Goal: Complete application form: Complete application form

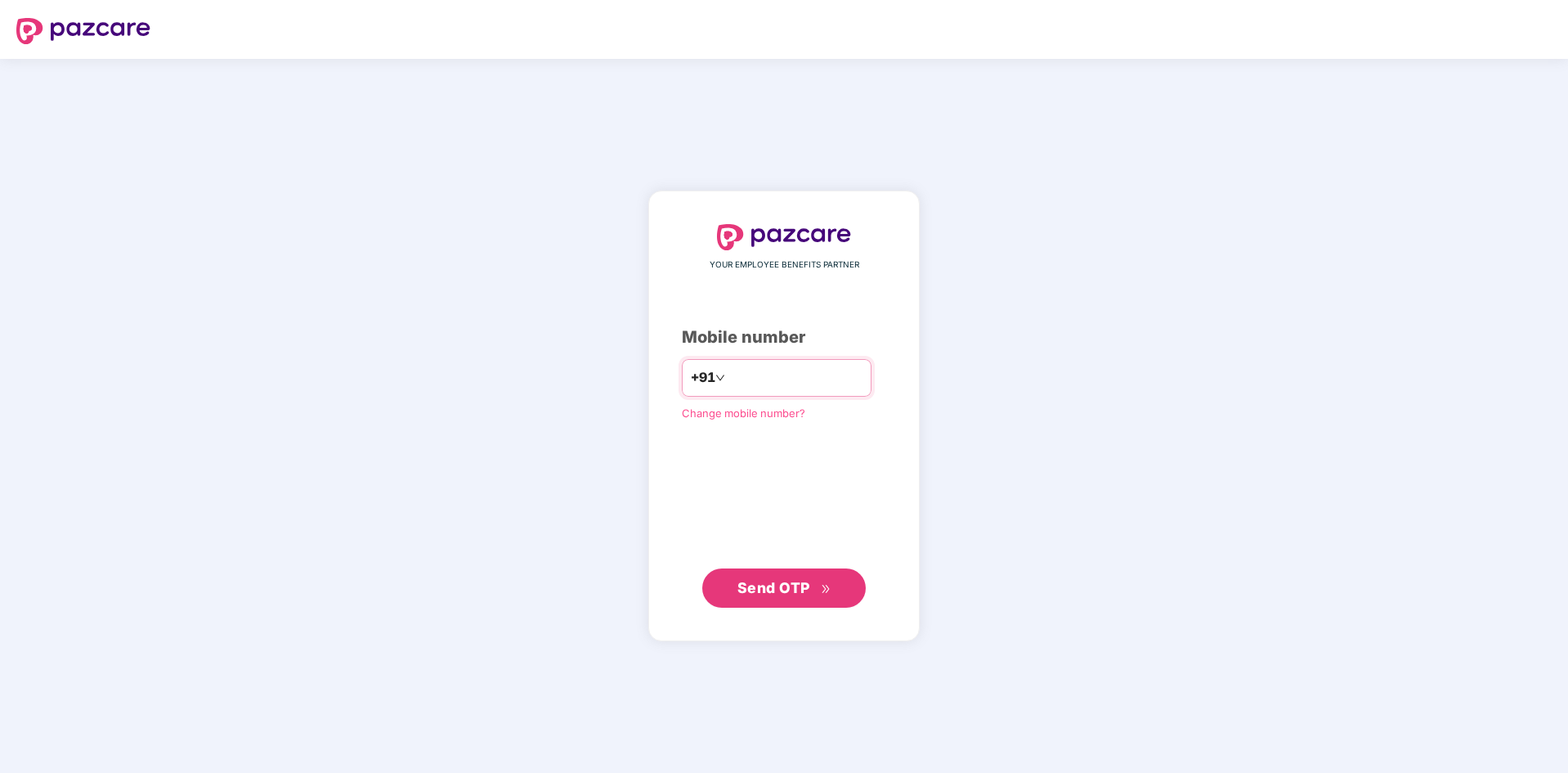
click at [771, 378] on input "number" at bounding box center [794, 377] width 134 height 26
type input "**********"
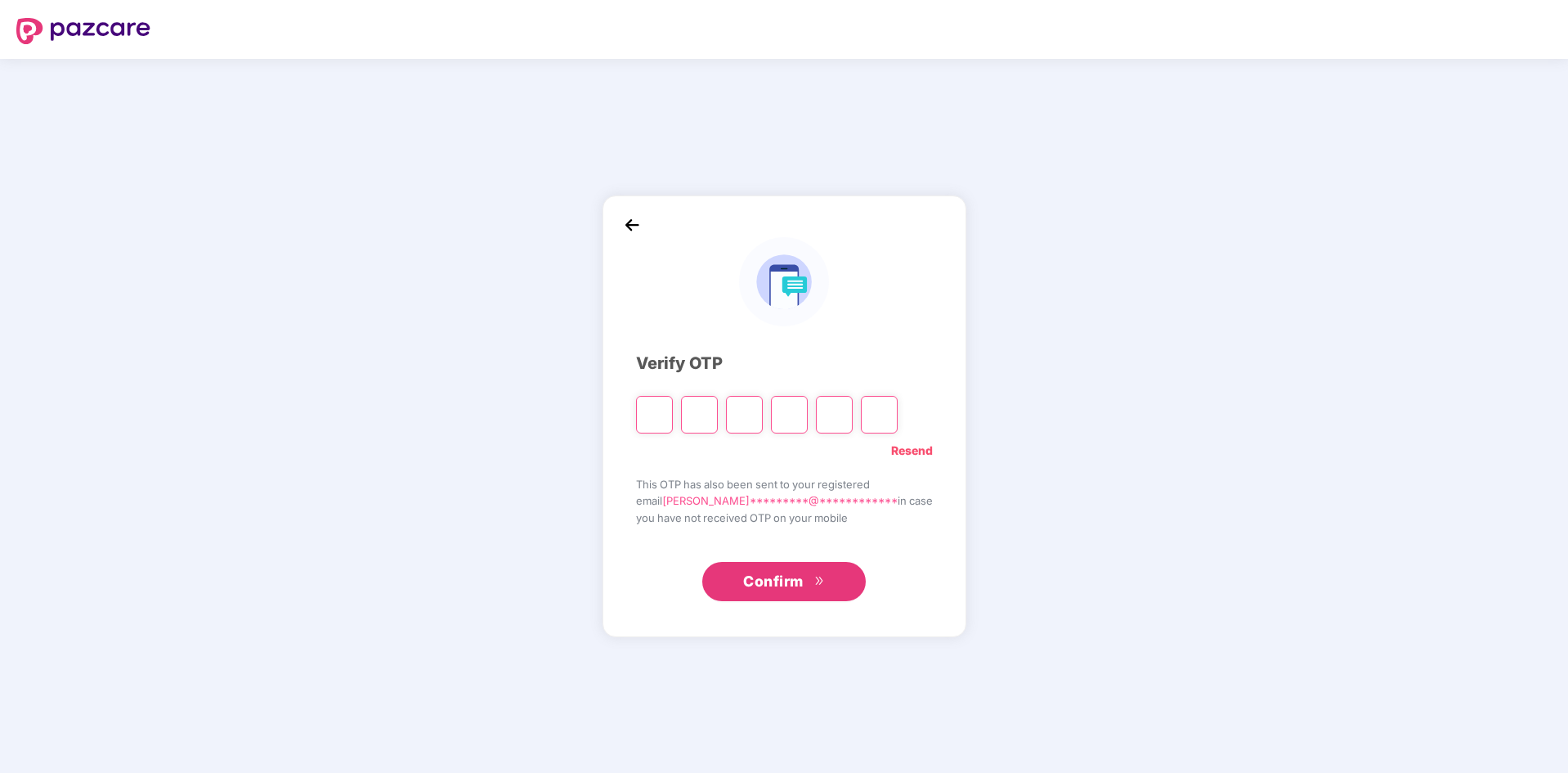
type input "*"
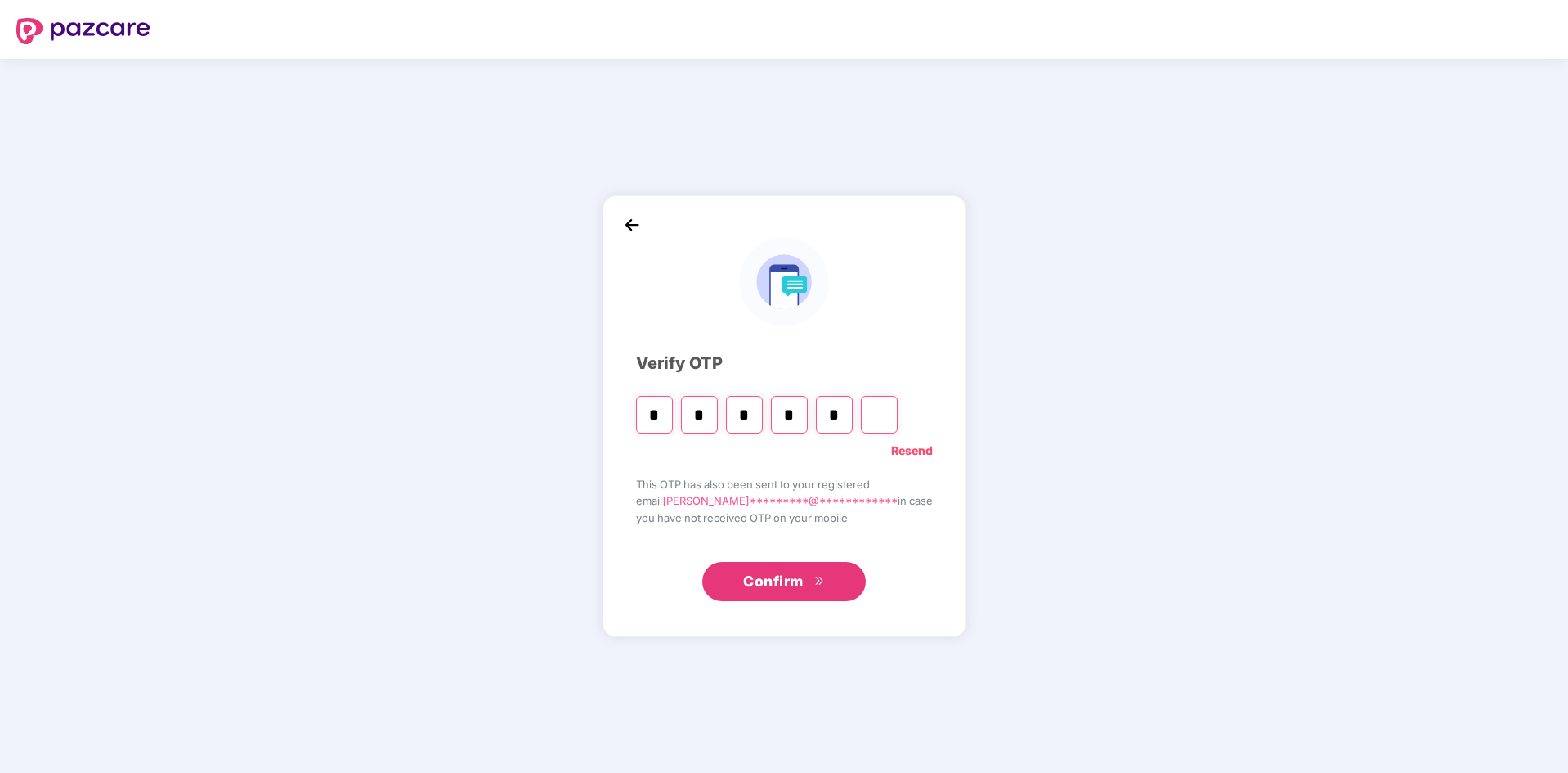
type input "*"
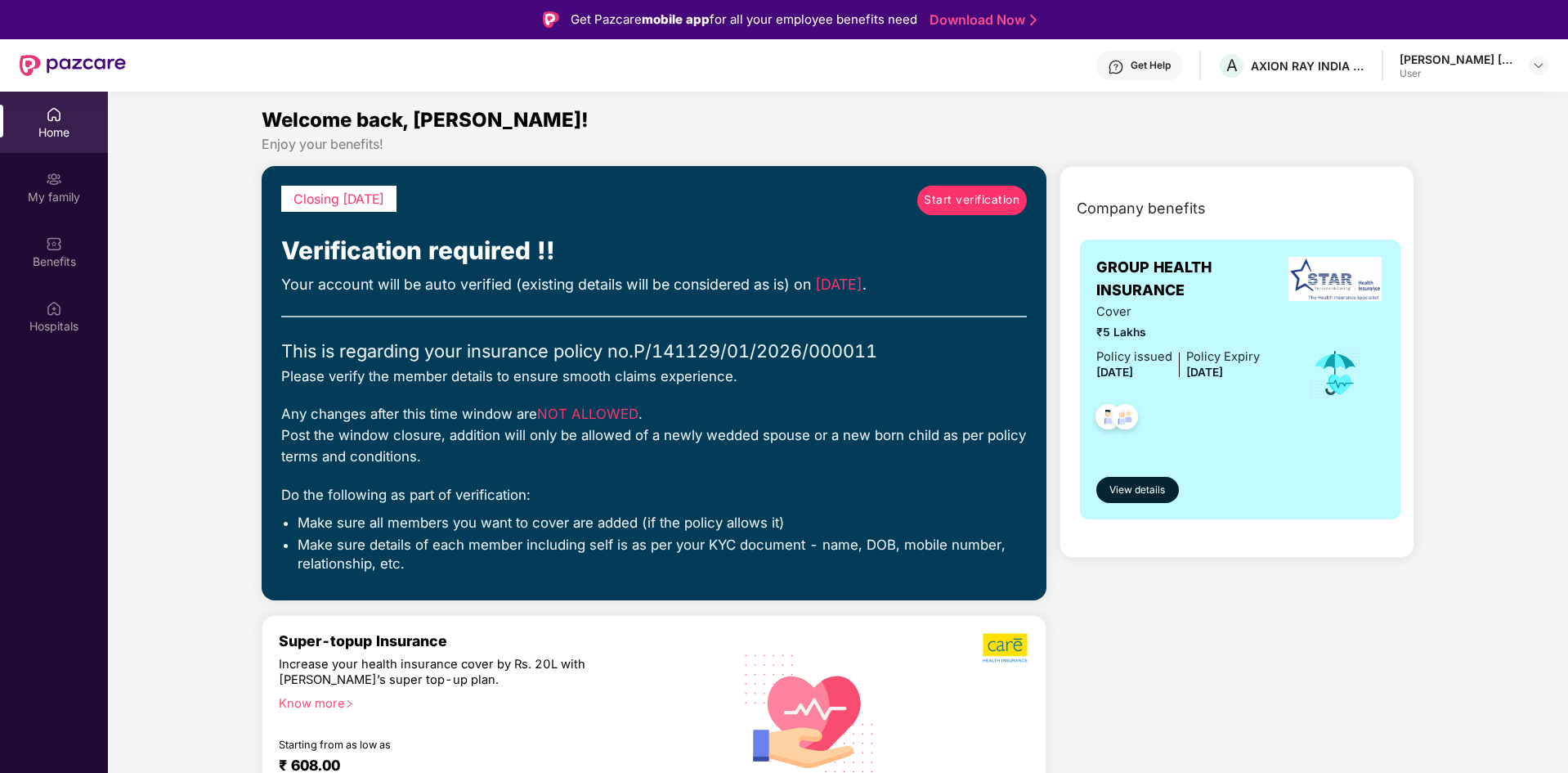
click at [1484, 77] on div "User" at bounding box center [1457, 73] width 114 height 13
click at [1539, 67] on img at bounding box center [1539, 66] width 13 height 13
click at [1481, 149] on div "[PERSON_NAME] [PERSON_NAME]" at bounding box center [1477, 157] width 153 height 31
click at [1439, 63] on div "[PERSON_NAME] [PERSON_NAME]" at bounding box center [1457, 59] width 114 height 15
click at [1332, 61] on div "AXION RAY INDIA PRIVATE LIMITED" at bounding box center [1307, 66] width 114 height 15
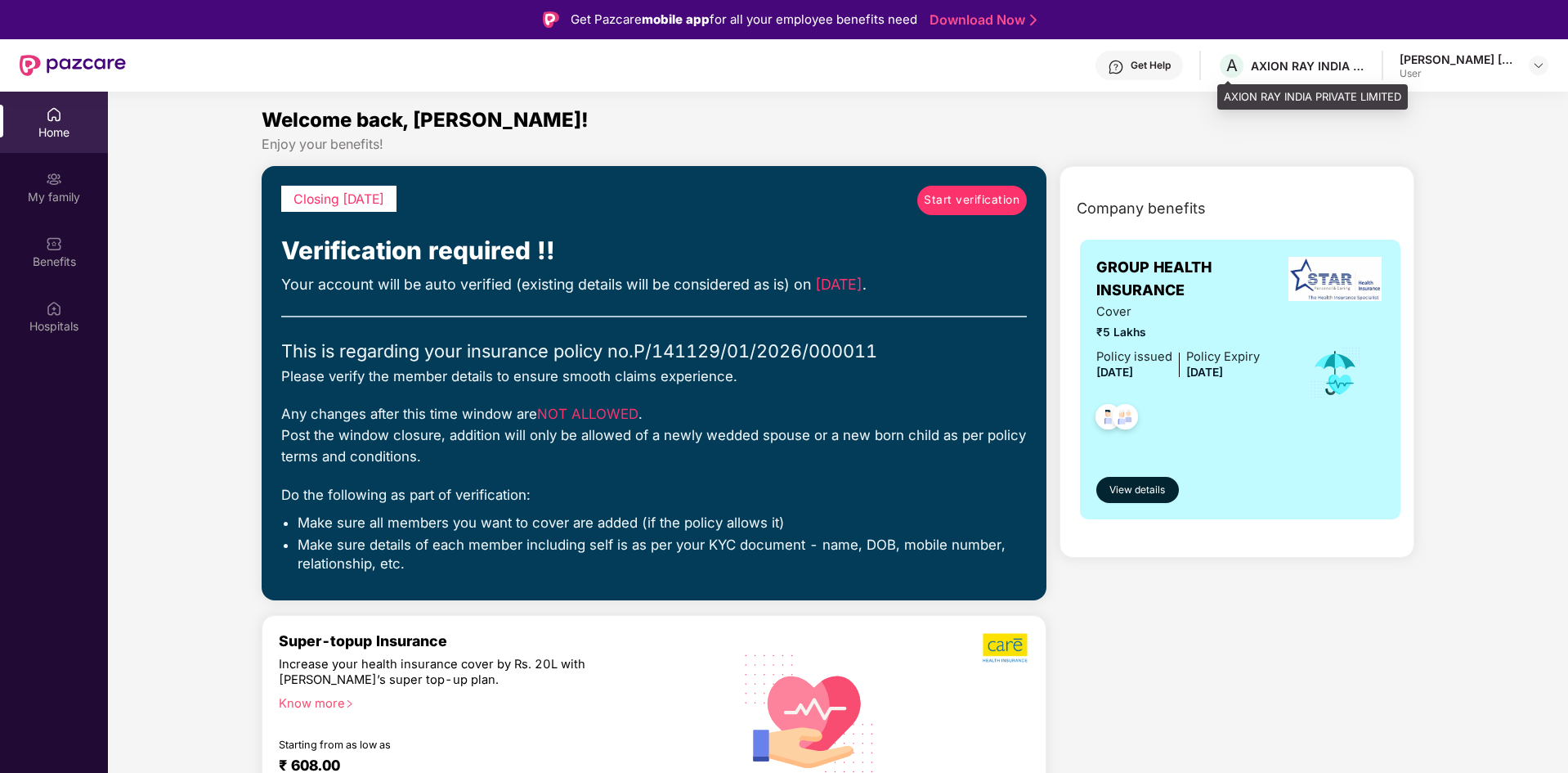
click at [1274, 61] on div "AXION RAY INDIA PRIVATE LIMITED" at bounding box center [1307, 66] width 114 height 15
click at [1238, 69] on span "A" at bounding box center [1231, 66] width 29 height 29
click at [1474, 61] on div "[PERSON_NAME] [PERSON_NAME]" at bounding box center [1457, 59] width 114 height 15
click at [1535, 71] on img at bounding box center [1539, 66] width 13 height 13
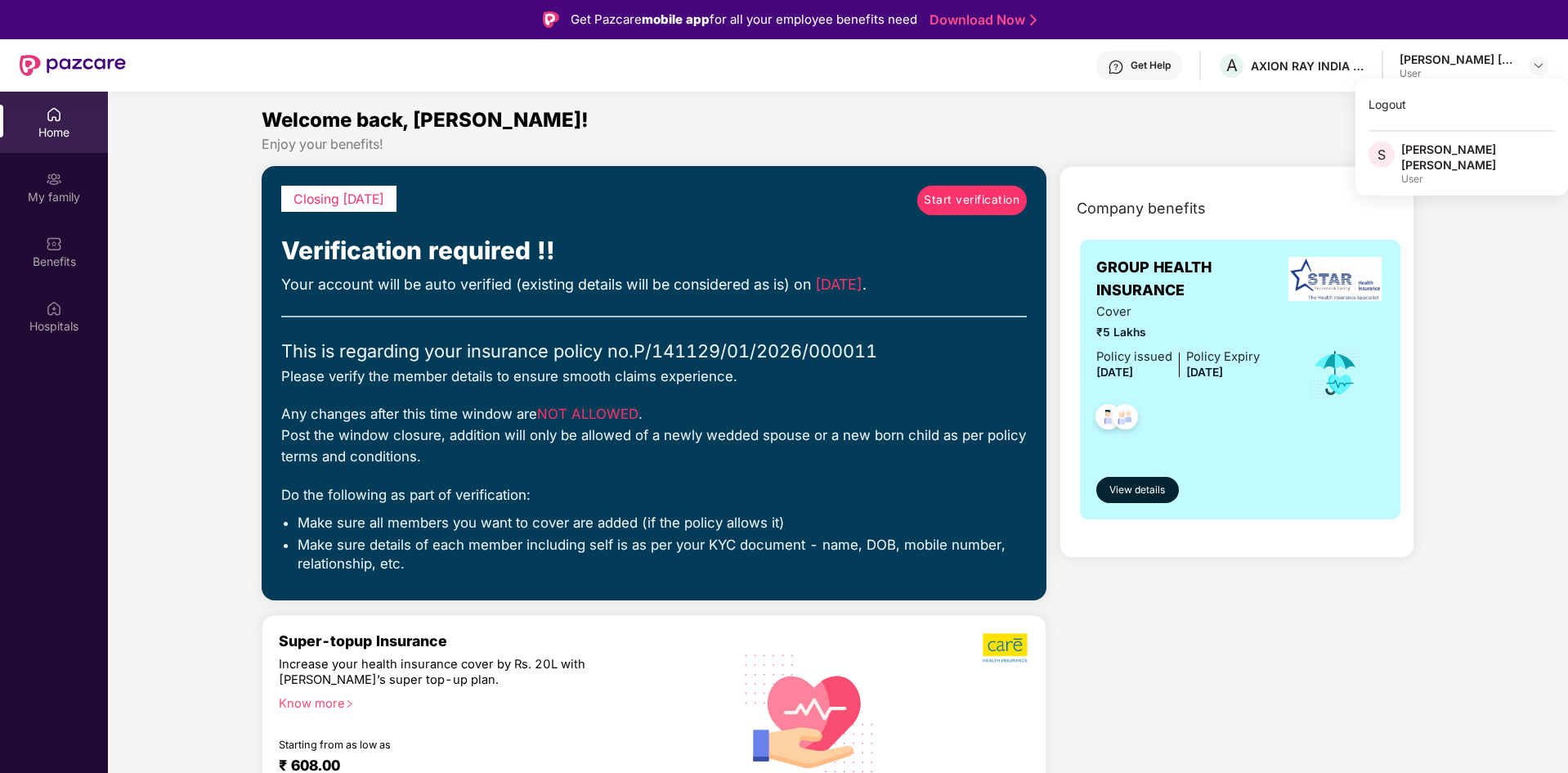
click at [1464, 149] on div "[PERSON_NAME] [PERSON_NAME]" at bounding box center [1477, 157] width 153 height 31
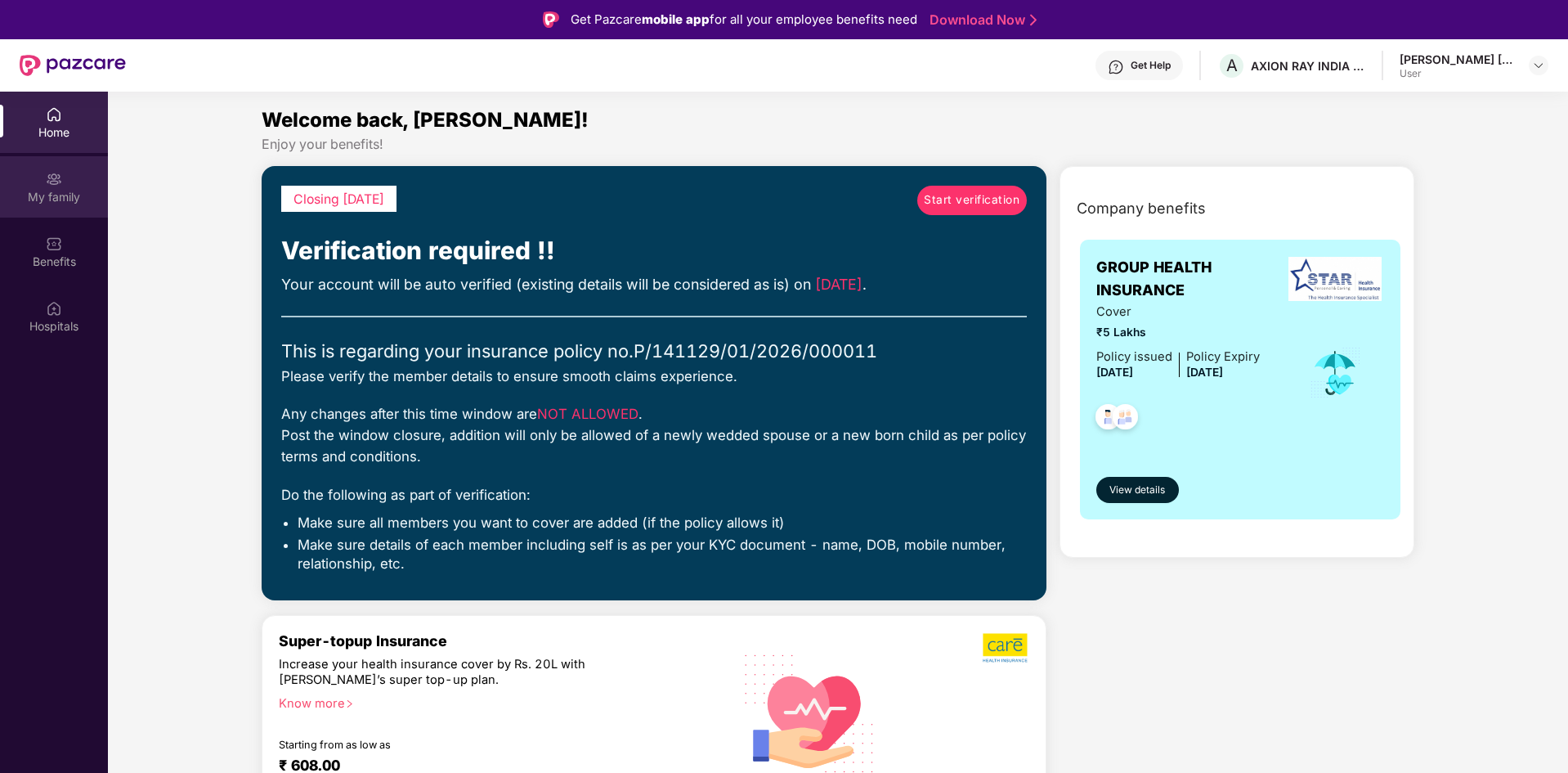
click at [33, 208] on div "My family" at bounding box center [53, 187] width 108 height 61
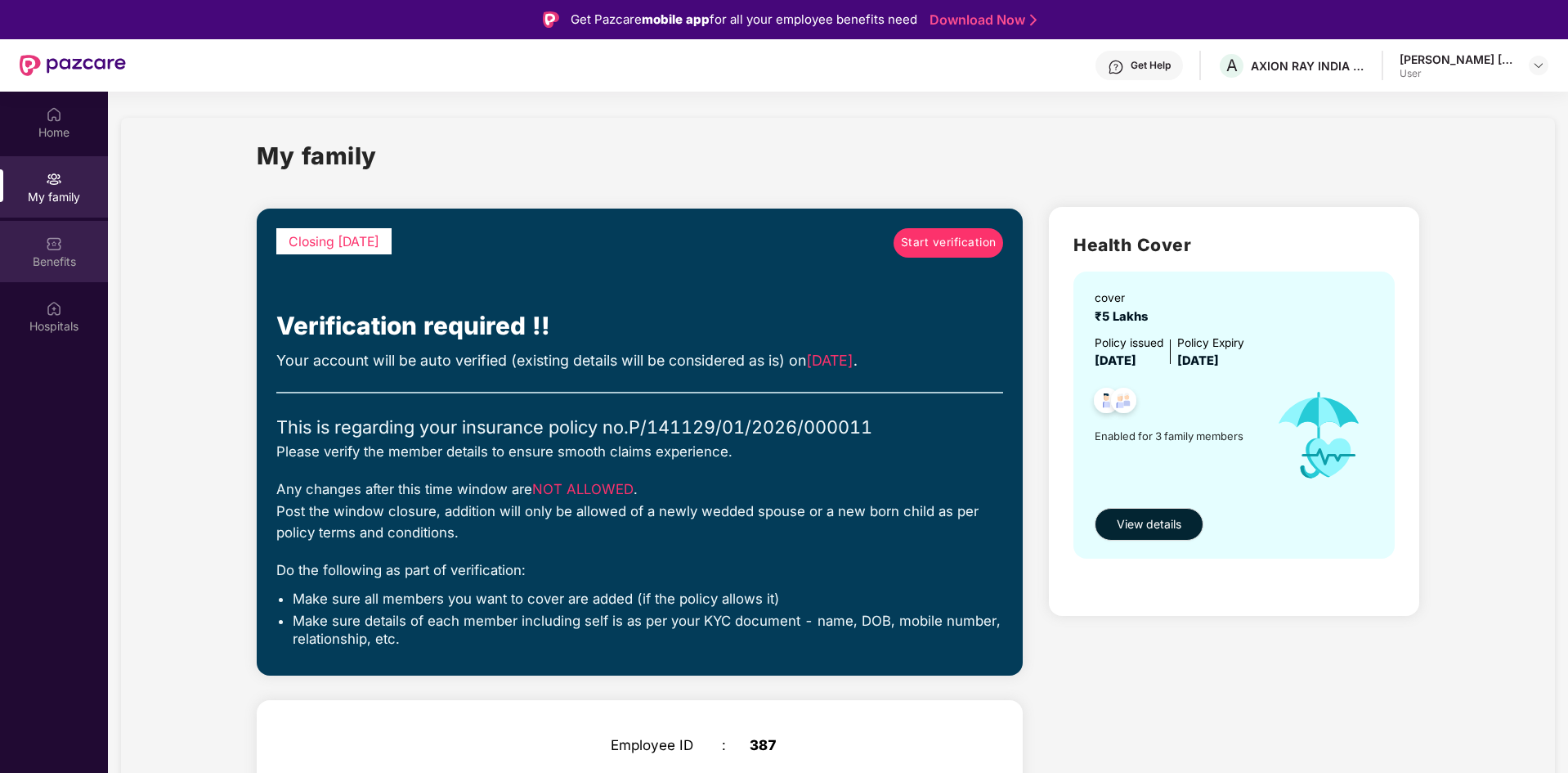
click at [57, 248] on img at bounding box center [53, 243] width 16 height 16
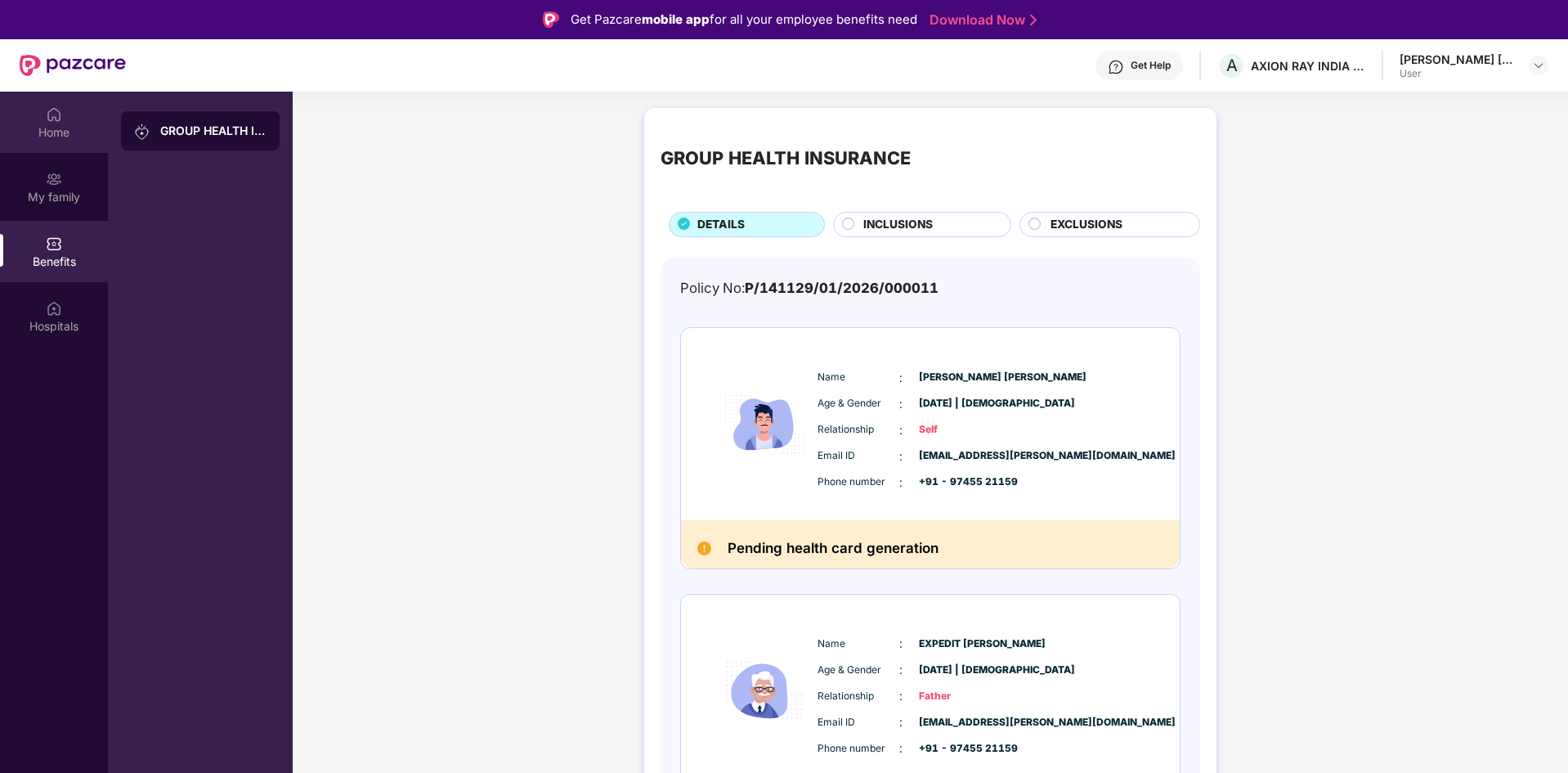
click at [72, 119] on div "Home" at bounding box center [53, 122] width 108 height 61
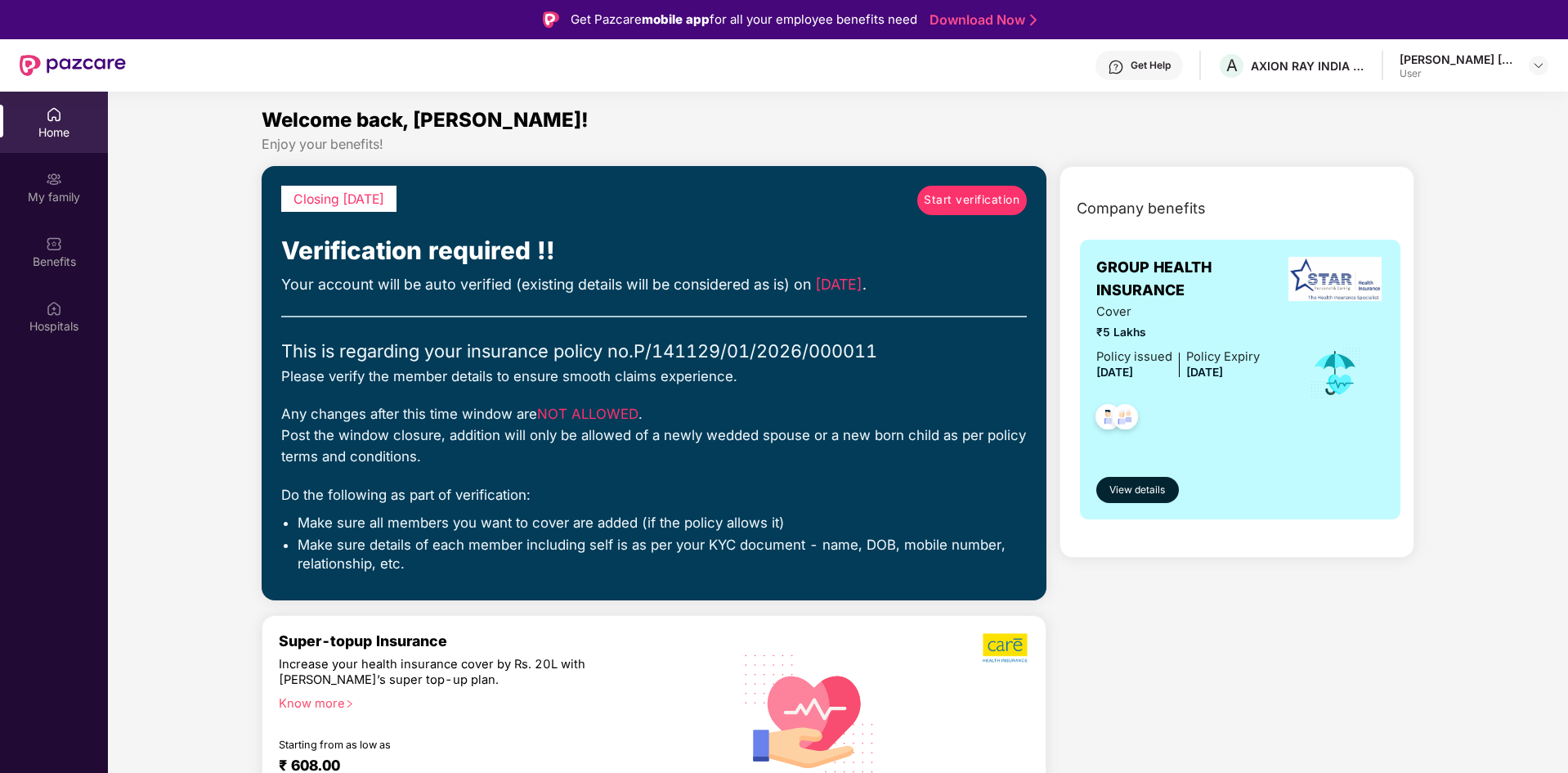
click at [955, 208] on span "Start verification" at bounding box center [971, 200] width 95 height 18
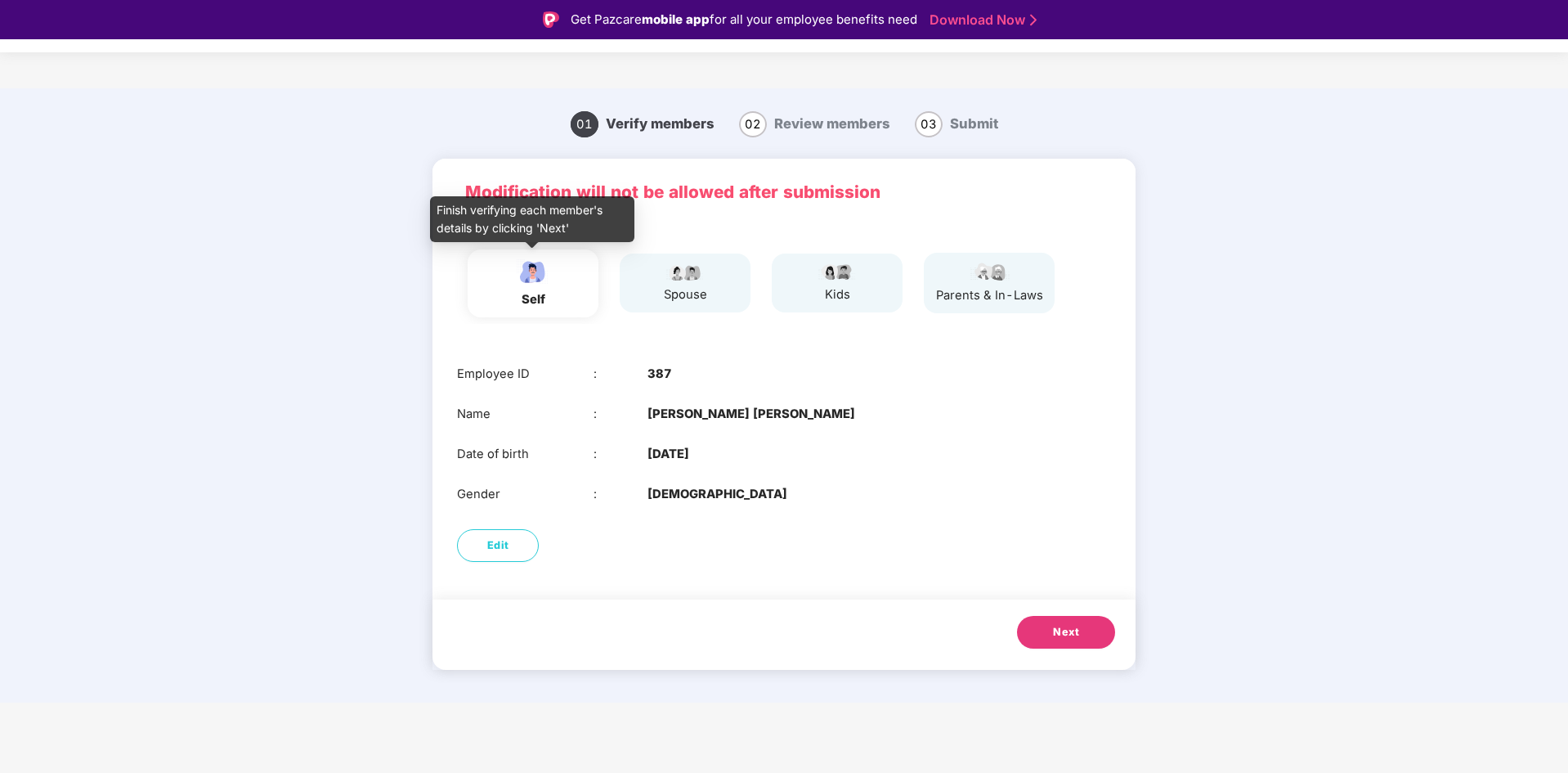
click at [552, 305] on div "self" at bounding box center [533, 300] width 41 height 19
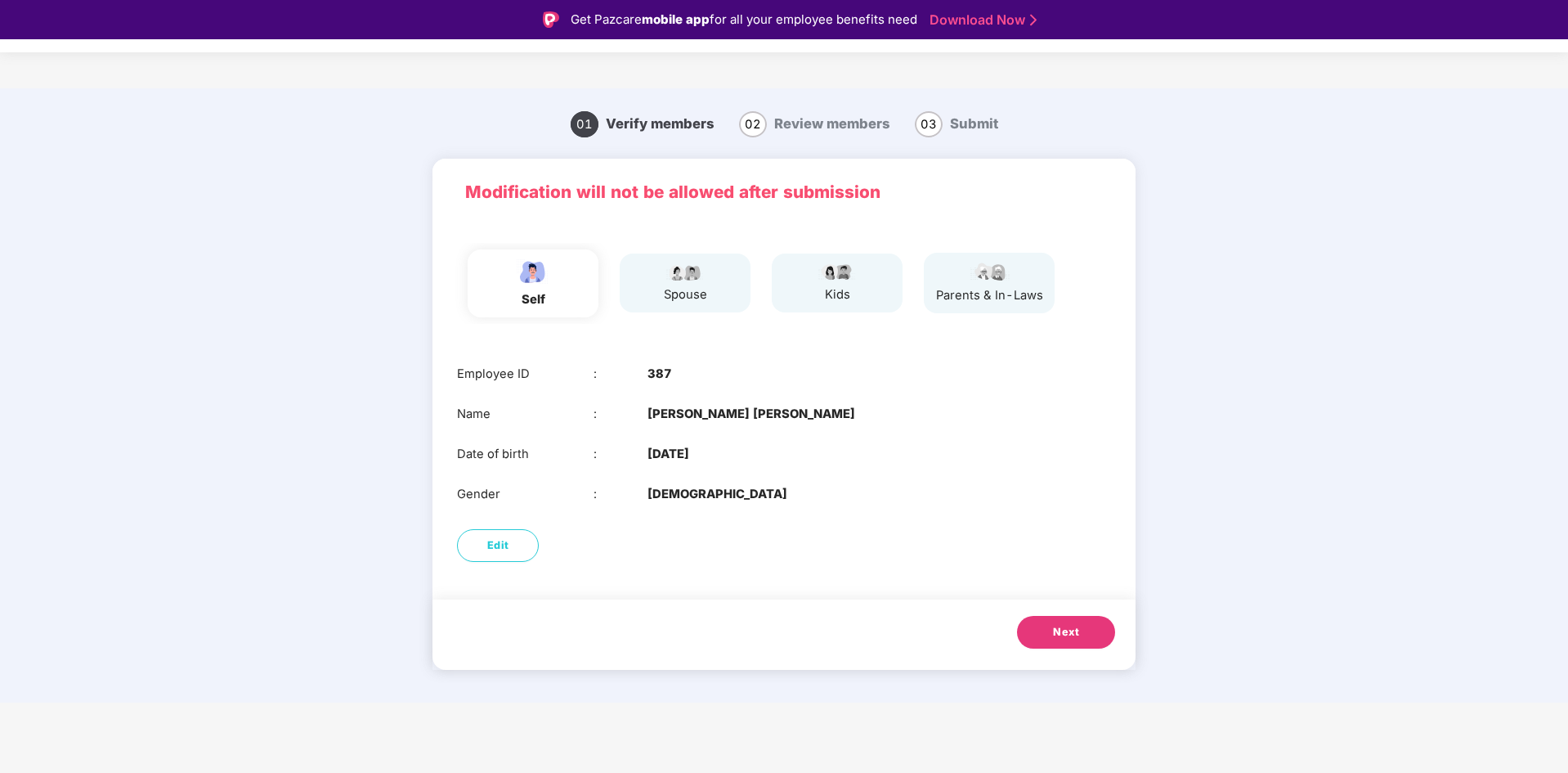
click at [1054, 627] on span "Next" at bounding box center [1065, 631] width 26 height 16
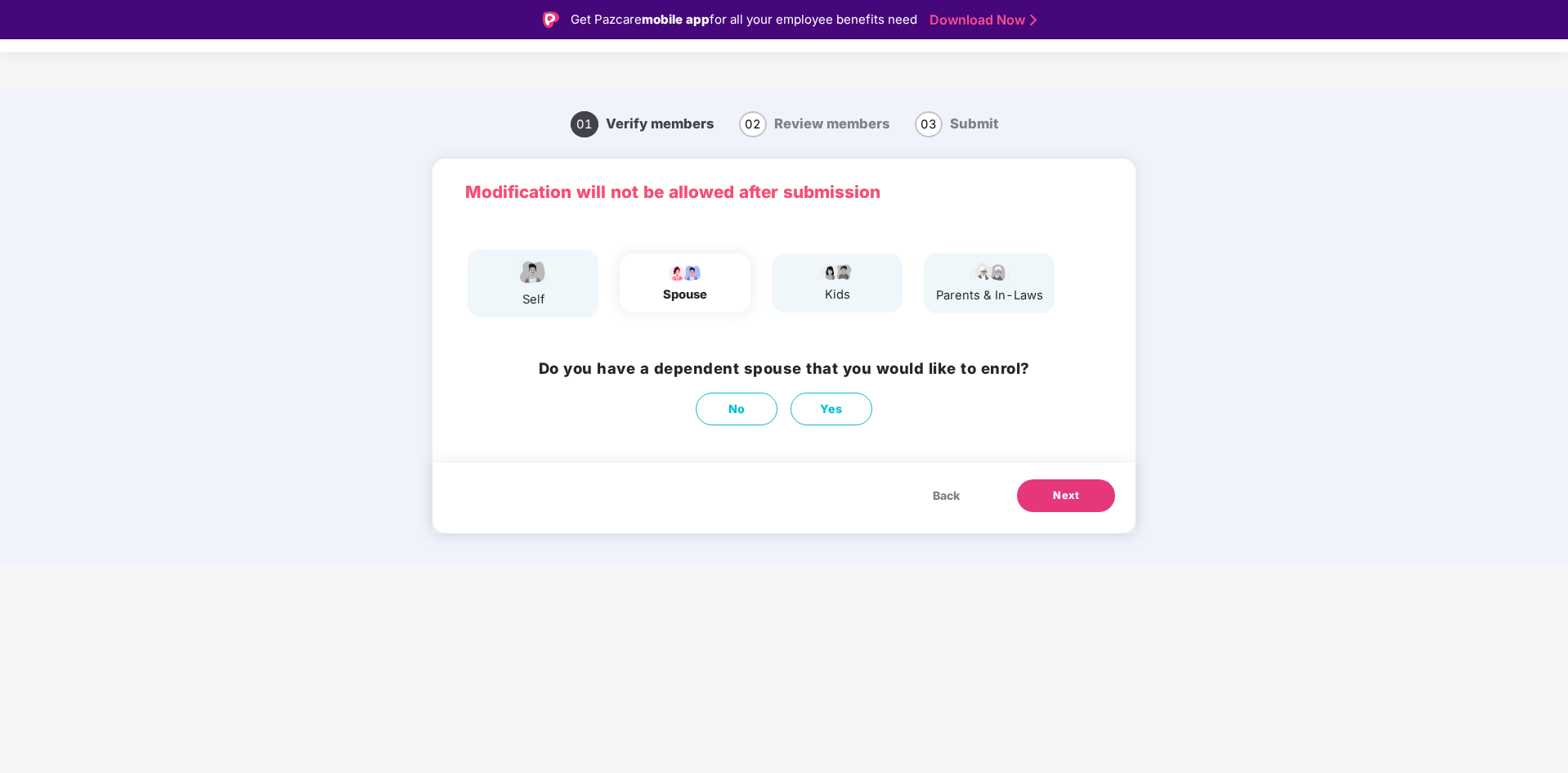
scroll to position [39, 0]
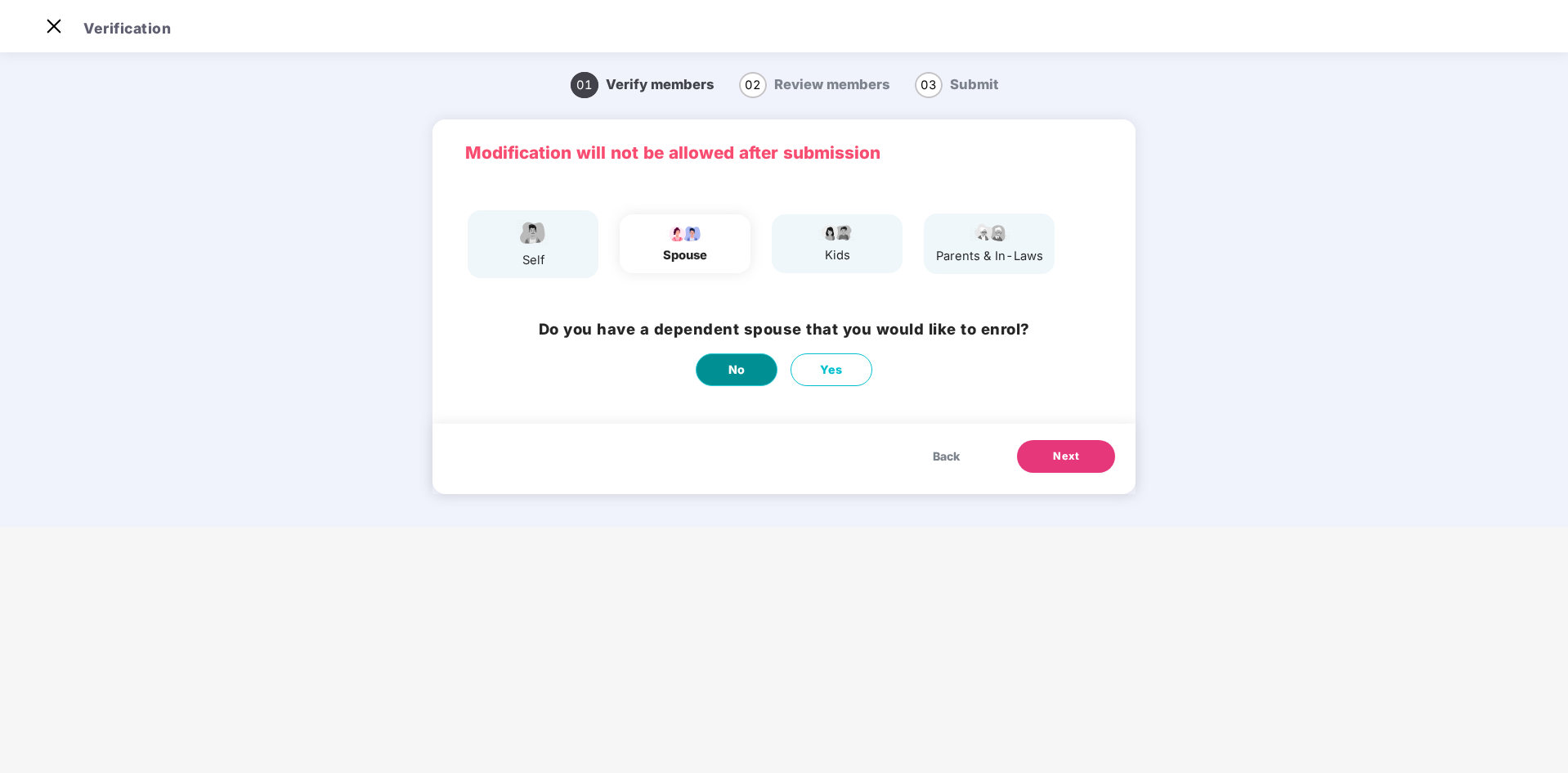
click at [751, 366] on button "No" at bounding box center [736, 369] width 82 height 32
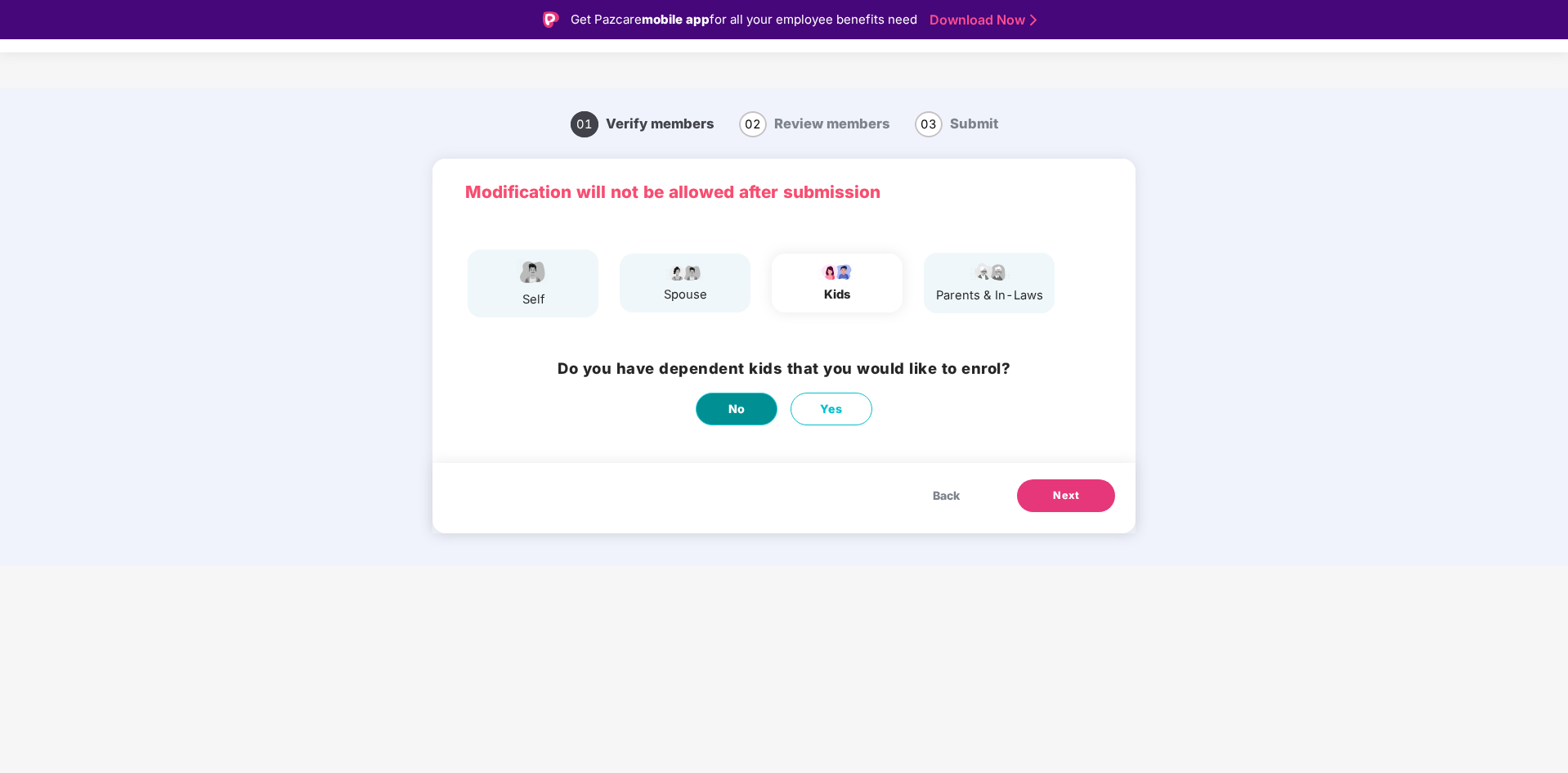
click at [760, 402] on button "No" at bounding box center [736, 408] width 82 height 32
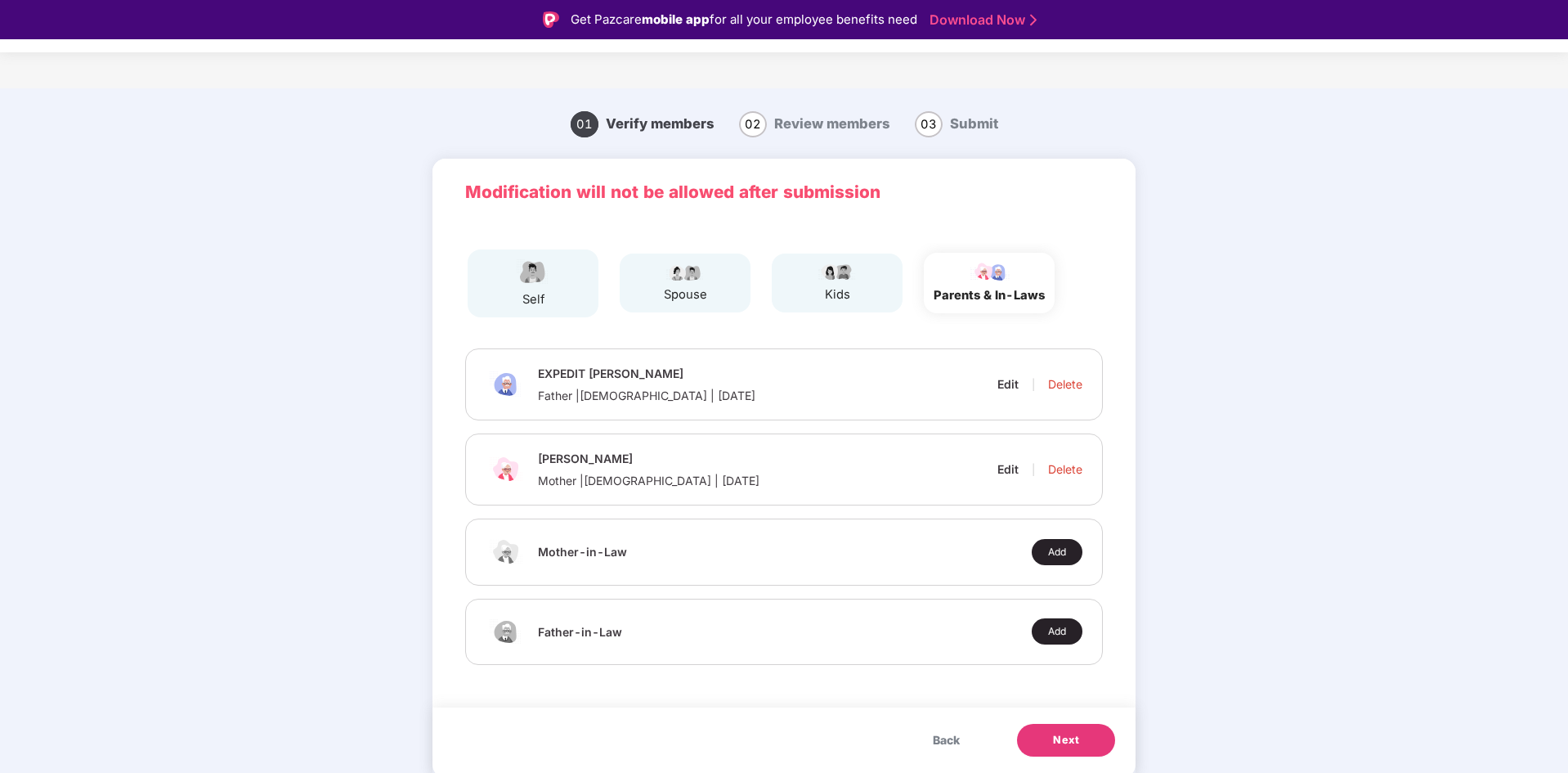
click at [993, 386] on div "EXPEDIT [PERSON_NAME] Father | [DEMOGRAPHIC_DATA] | [DATE] Edit | Delete" at bounding box center [783, 385] width 597 height 38
click at [1009, 386] on div "Edit" at bounding box center [1008, 384] width 21 height 15
select select "****"
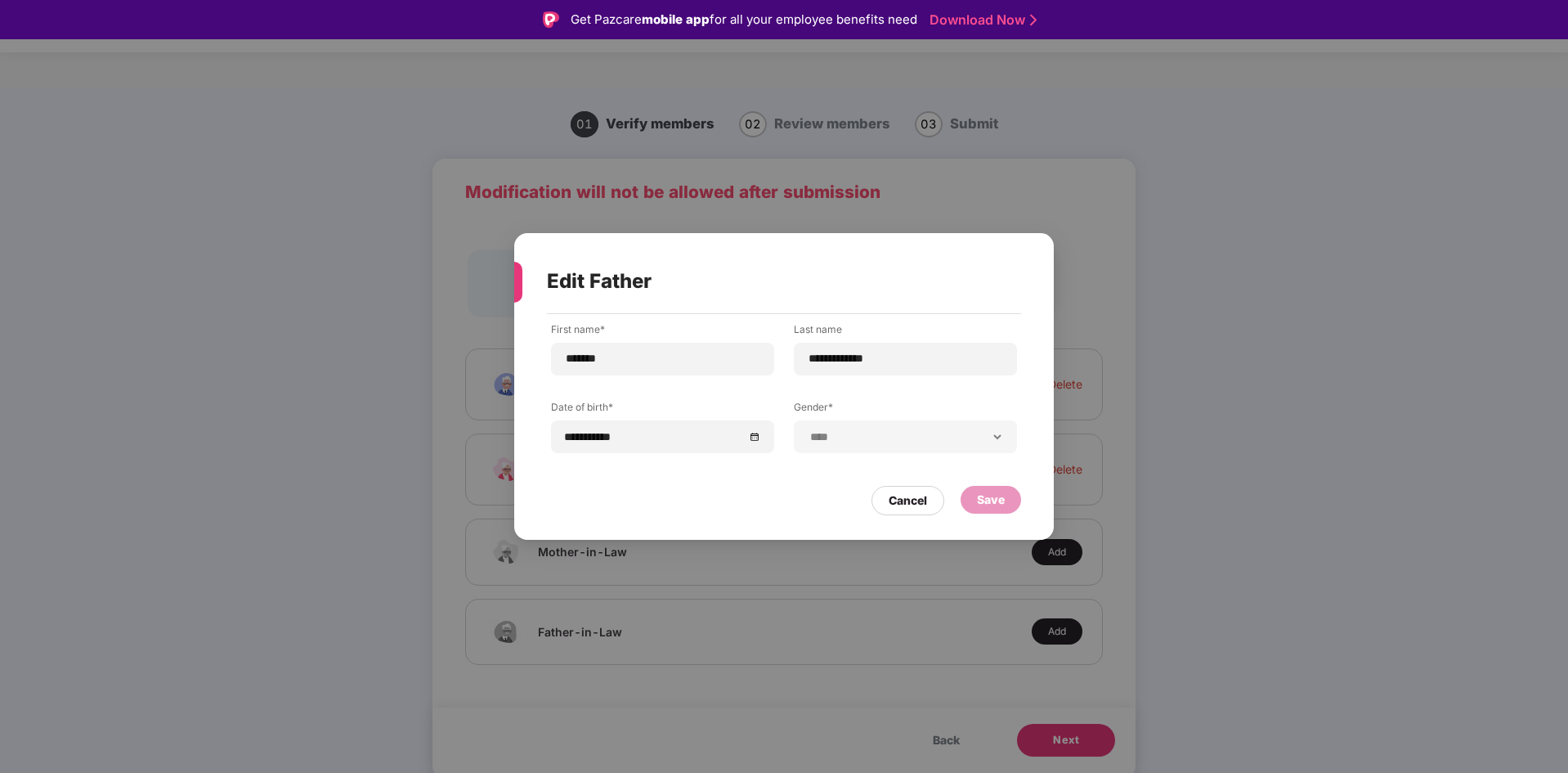
click at [906, 260] on div "Edit Father" at bounding box center [764, 281] width 435 height 64
click at [920, 497] on div "Cancel" at bounding box center [908, 500] width 38 height 18
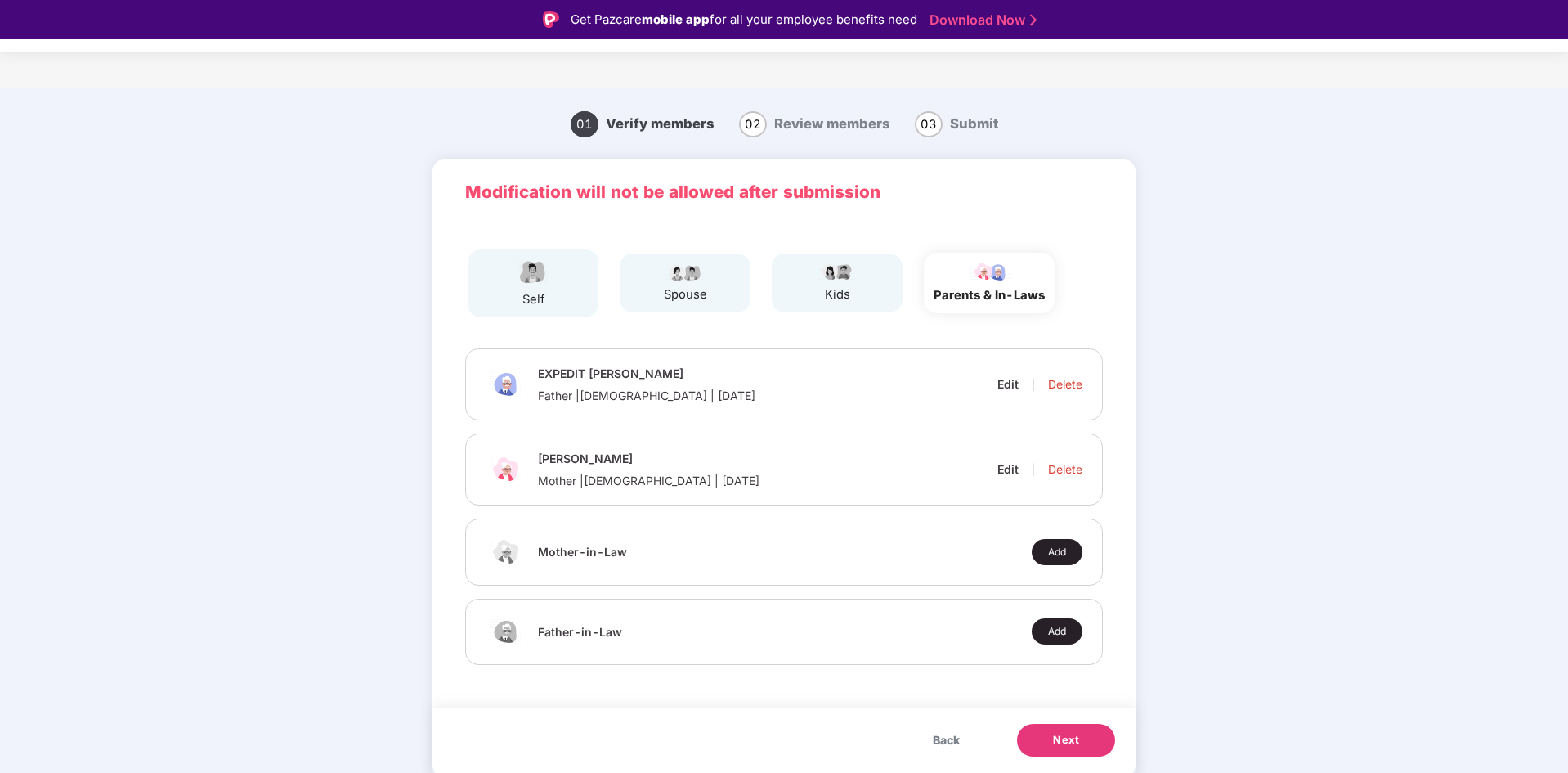
scroll to position [39, 0]
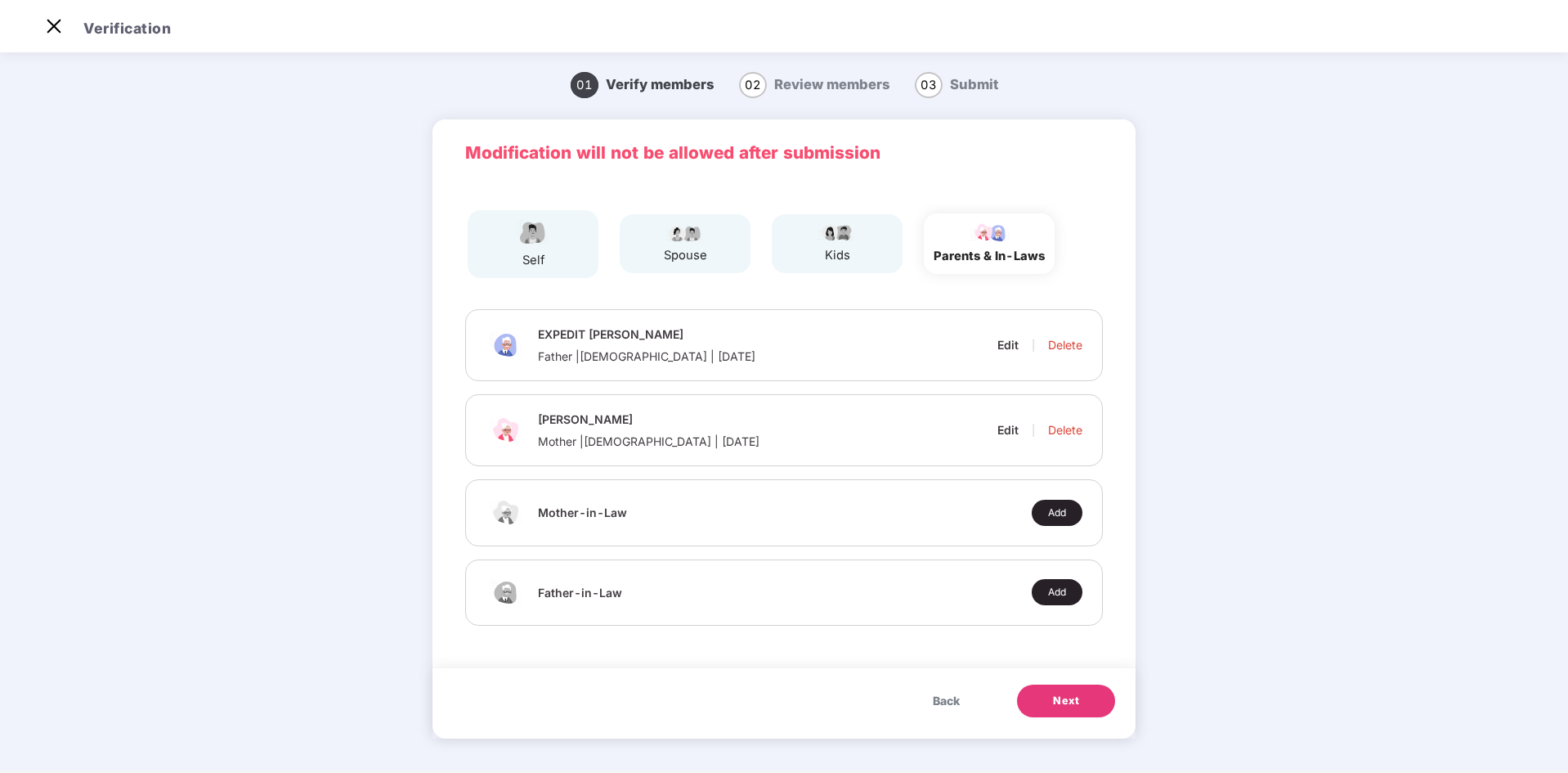
click at [953, 704] on span "Back" at bounding box center [946, 701] width 27 height 18
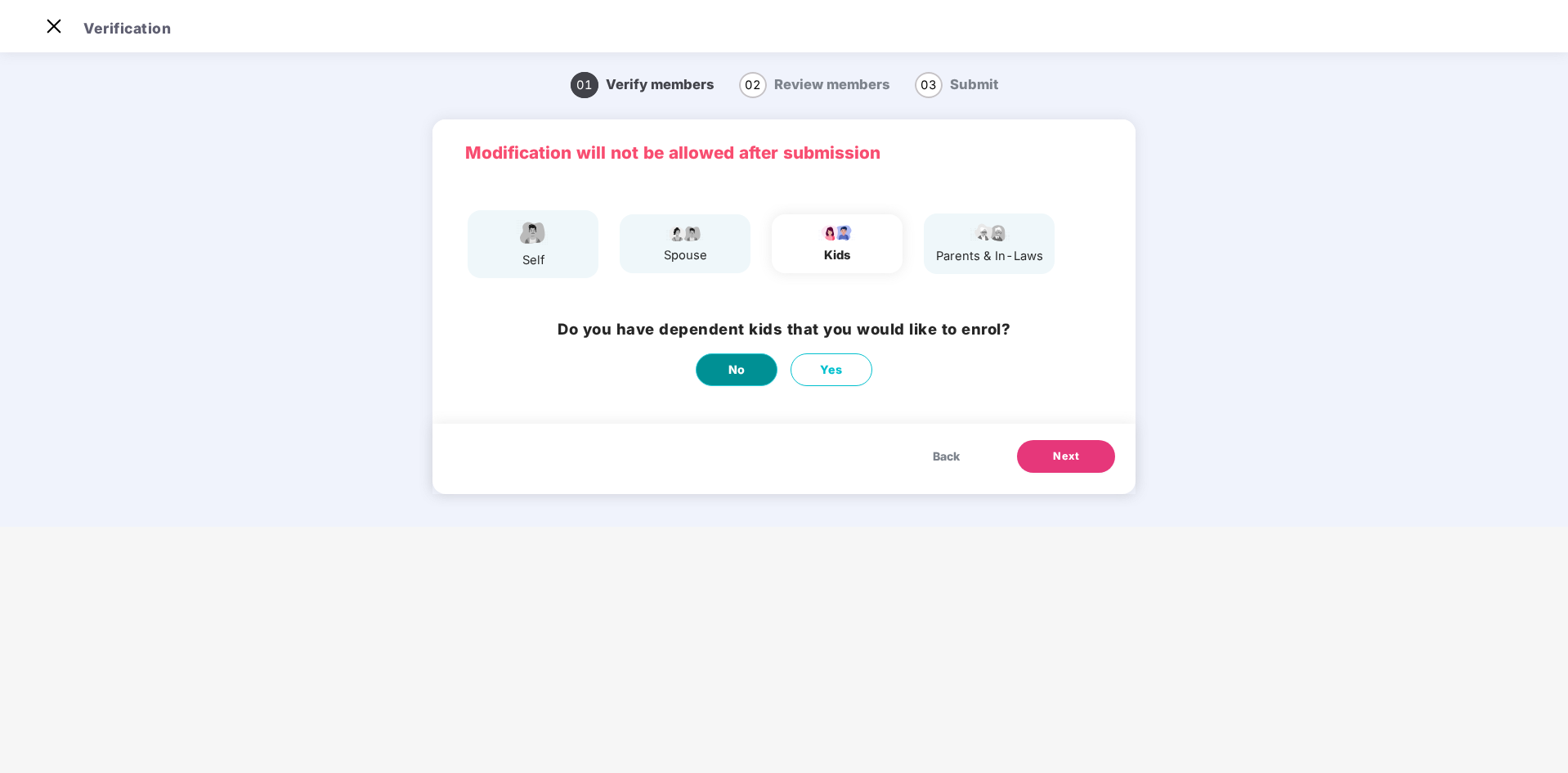
click at [730, 373] on span "No" at bounding box center [736, 369] width 17 height 18
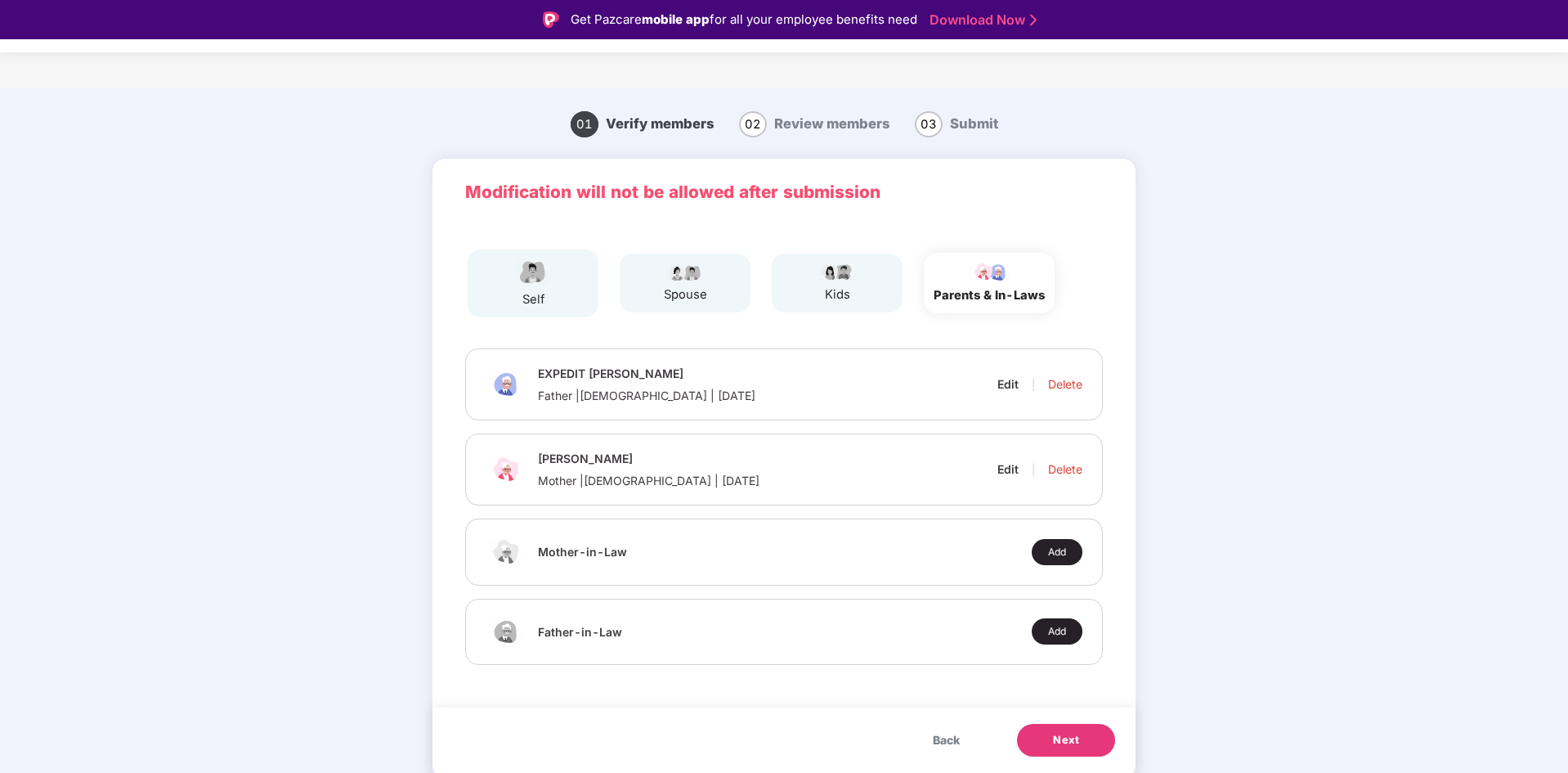
click at [994, 387] on div "EXPEDIT [PERSON_NAME] Father | [DEMOGRAPHIC_DATA] | [DATE] Edit | Delete" at bounding box center [783, 385] width 597 height 38
click at [1010, 387] on div "Edit" at bounding box center [1008, 384] width 21 height 15
select select "****"
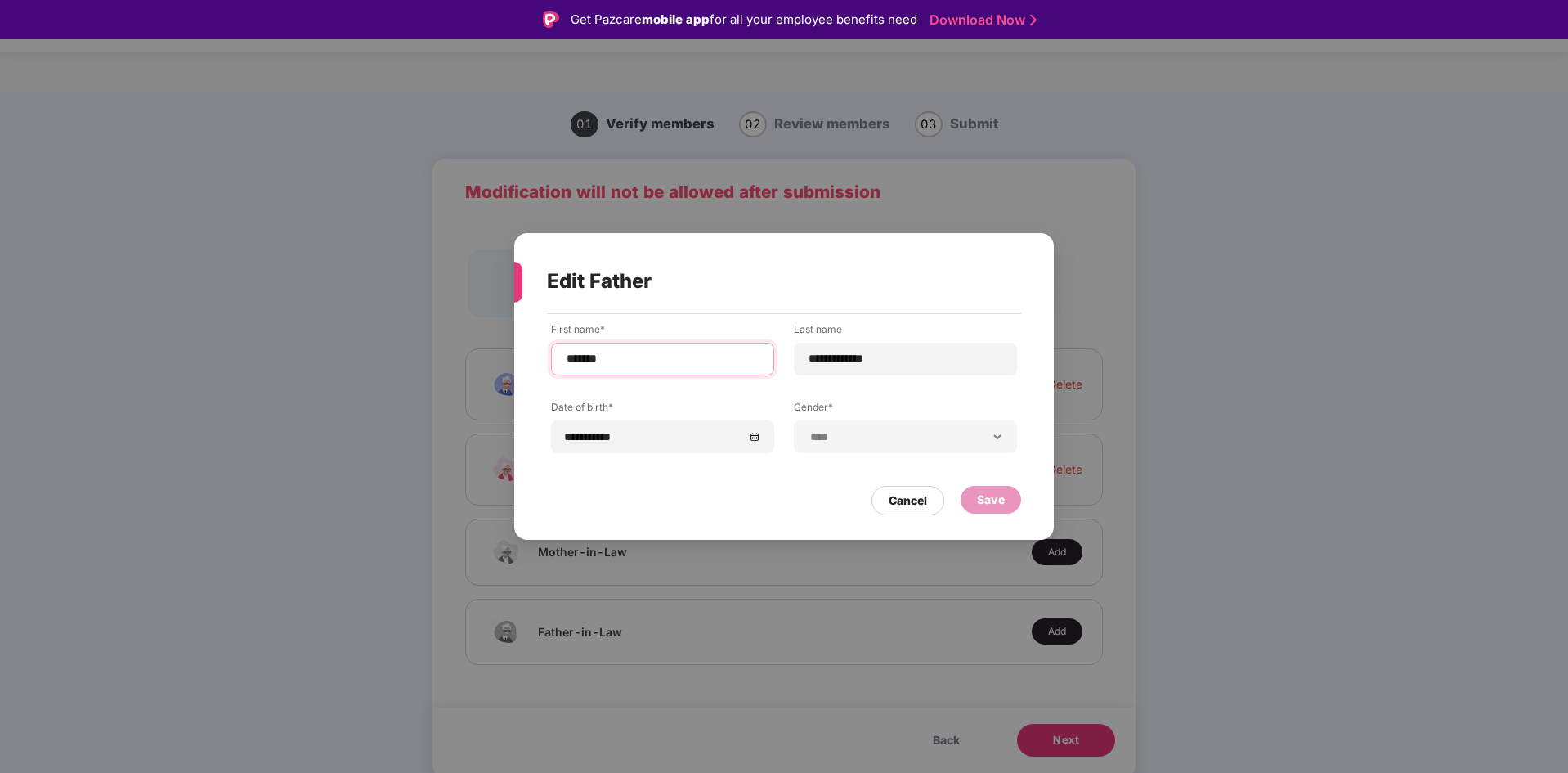
click at [694, 354] on input "*******" at bounding box center [662, 359] width 195 height 17
type input "********"
click at [906, 506] on div "Cancel" at bounding box center [908, 500] width 38 height 18
